Goal: Information Seeking & Learning: Find specific fact

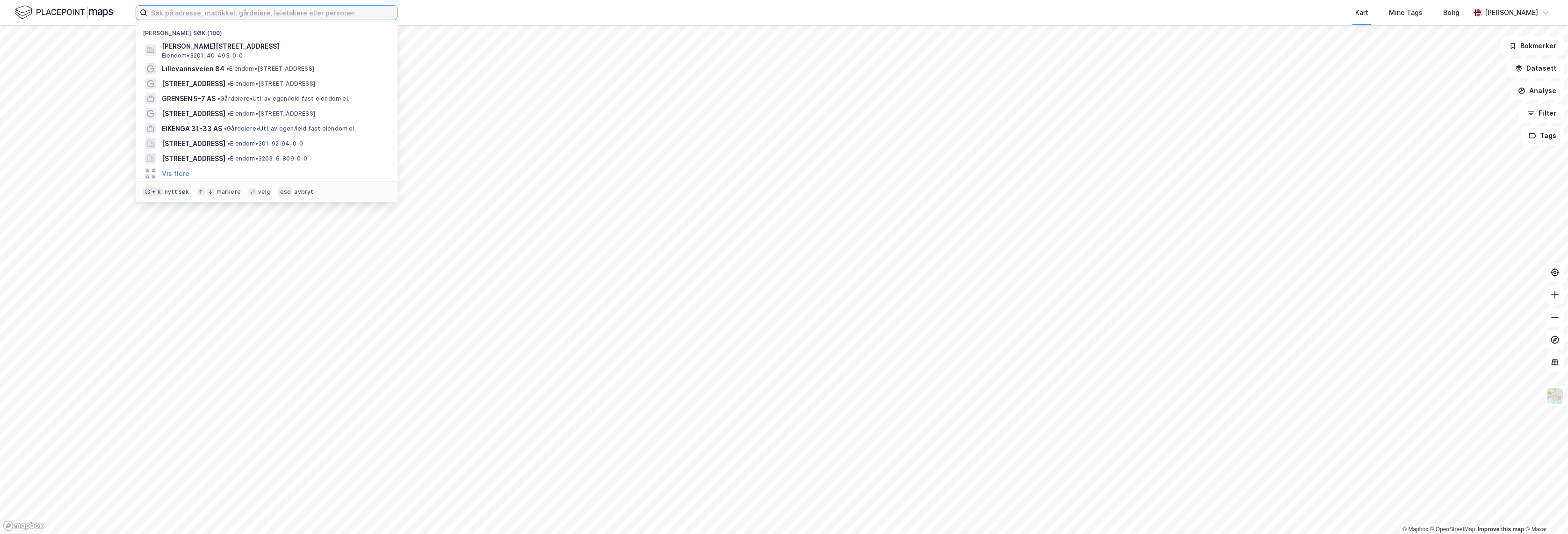
click at [245, 10] on input at bounding box center [272, 12] width 250 height 14
paste input "Borgenhaug 20"
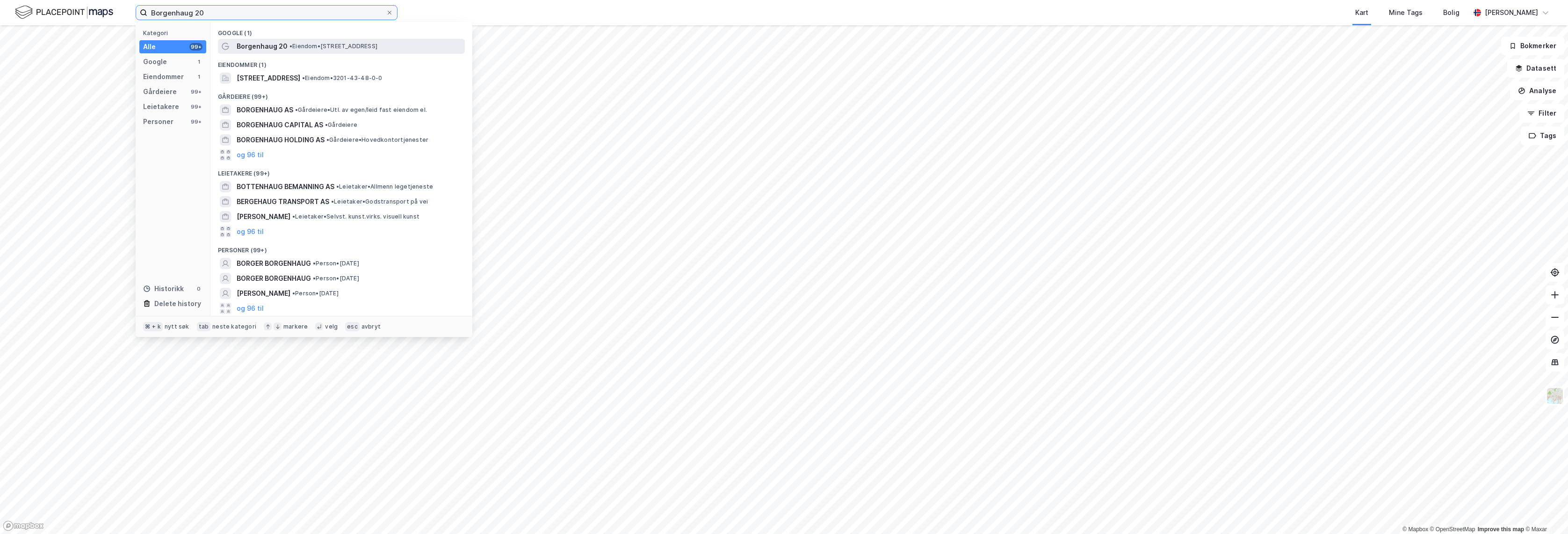
type input "Borgenhaug 20"
click at [272, 48] on span "Borgenhaug 20" at bounding box center [262, 46] width 51 height 11
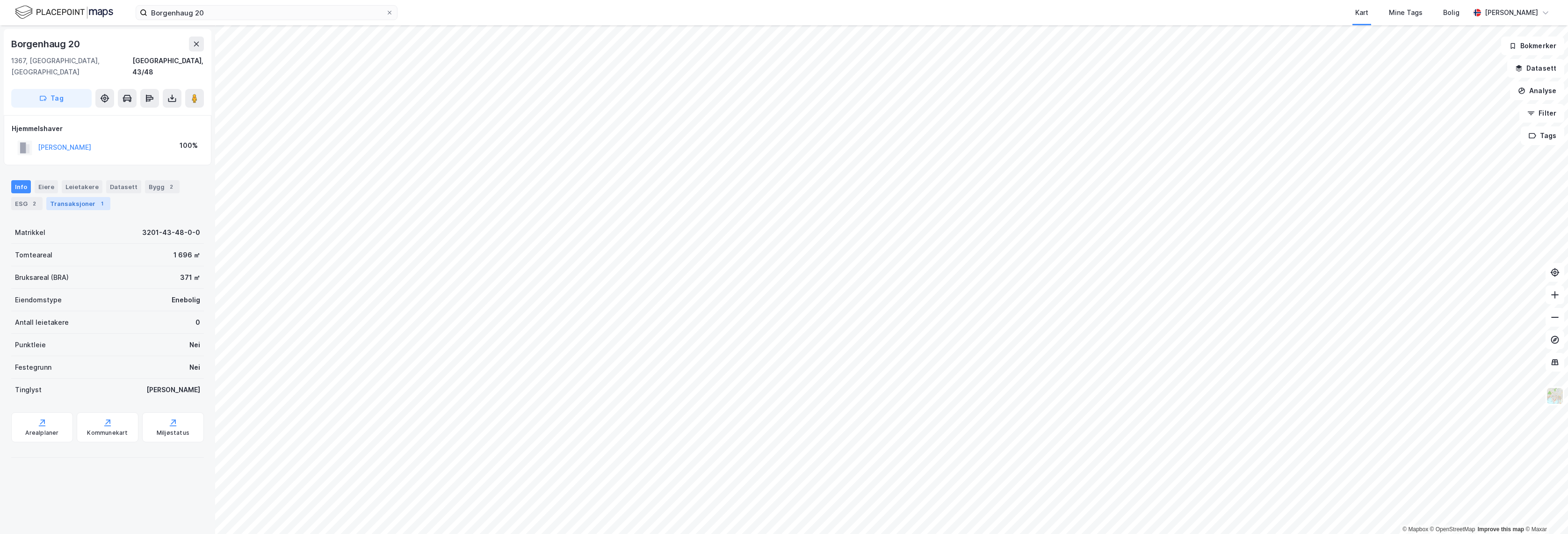
click at [96, 197] on div "Transaksjoner 1" at bounding box center [78, 203] width 64 height 13
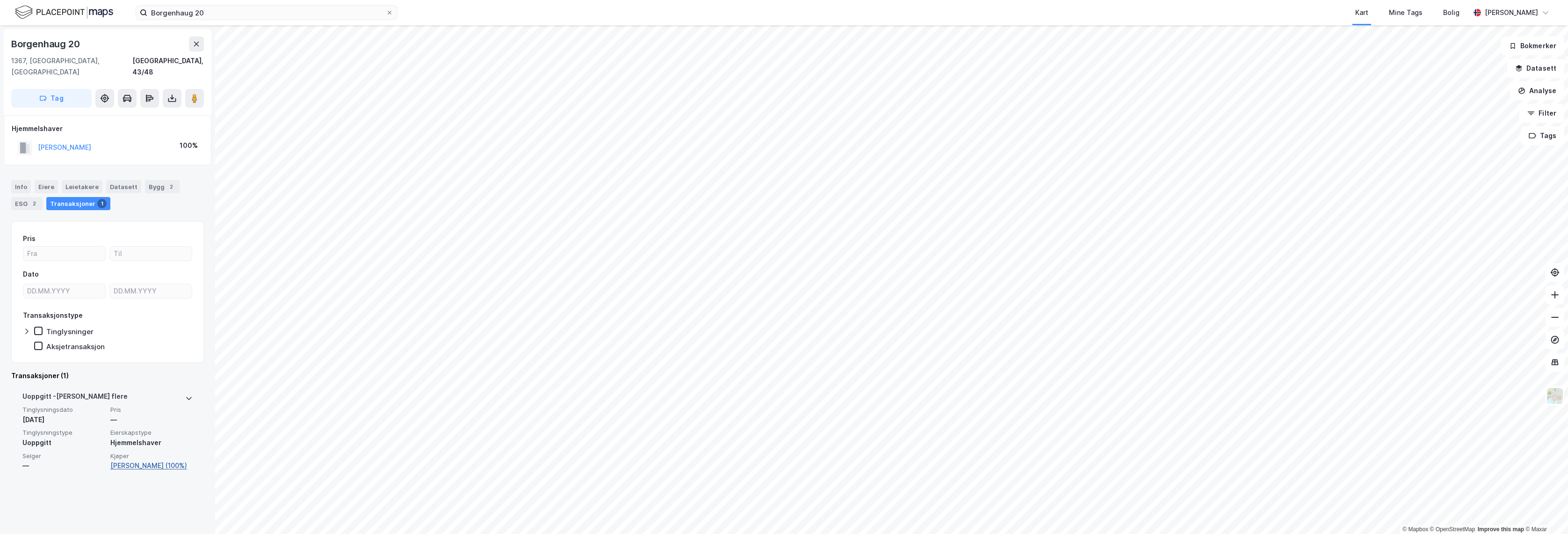
click at [146, 460] on link "[PERSON_NAME] (100%)" at bounding box center [151, 465] width 82 height 11
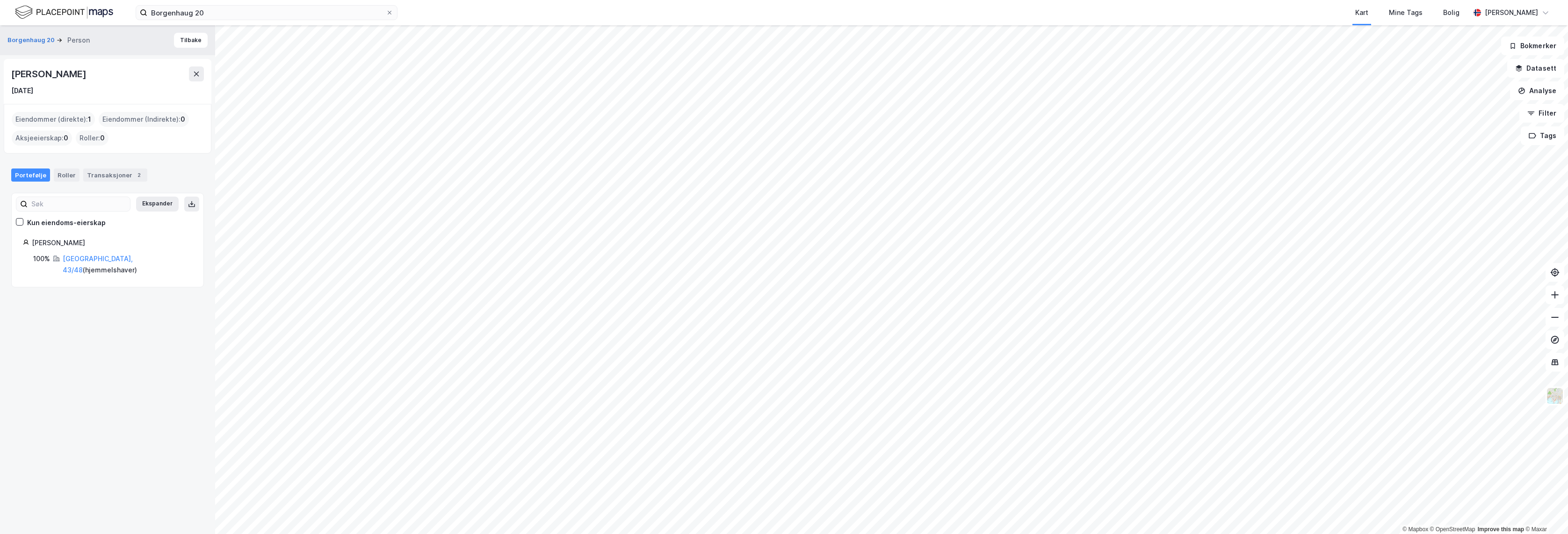
drag, startPoint x: 19, startPoint y: 75, endPoint x: 11, endPoint y: 78, distance: 8.5
click at [11, 78] on div "[PERSON_NAME]" at bounding box center [108, 74] width 193 height 15
copy div "[PERSON_NAME]"
